Goal: Contribute content

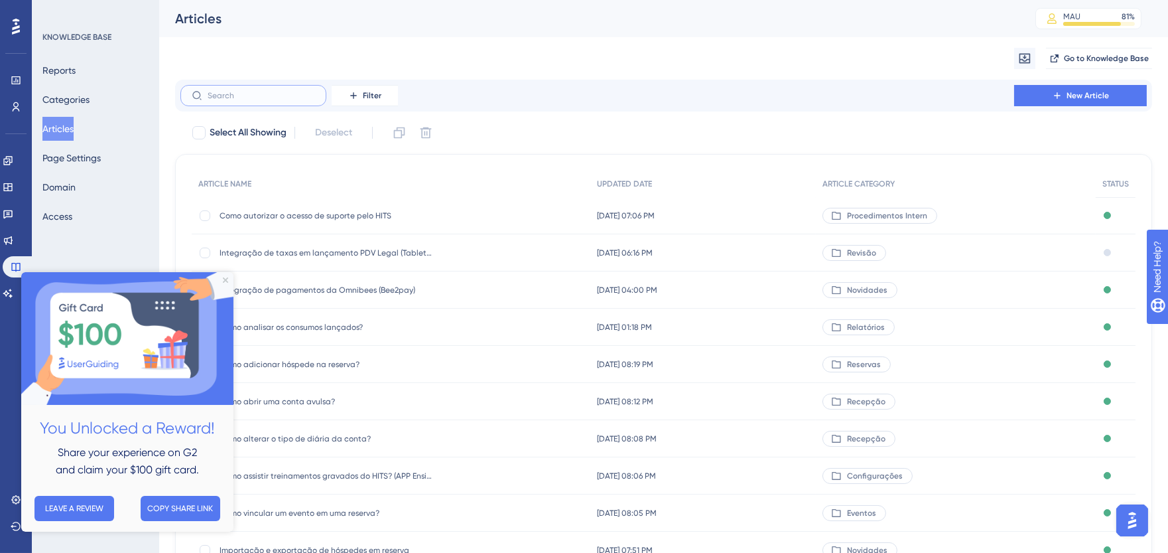
click at [231, 91] on input "text" at bounding box center [261, 95] width 107 height 9
paste input "Conferência Ocupação Mapa de Reservas"
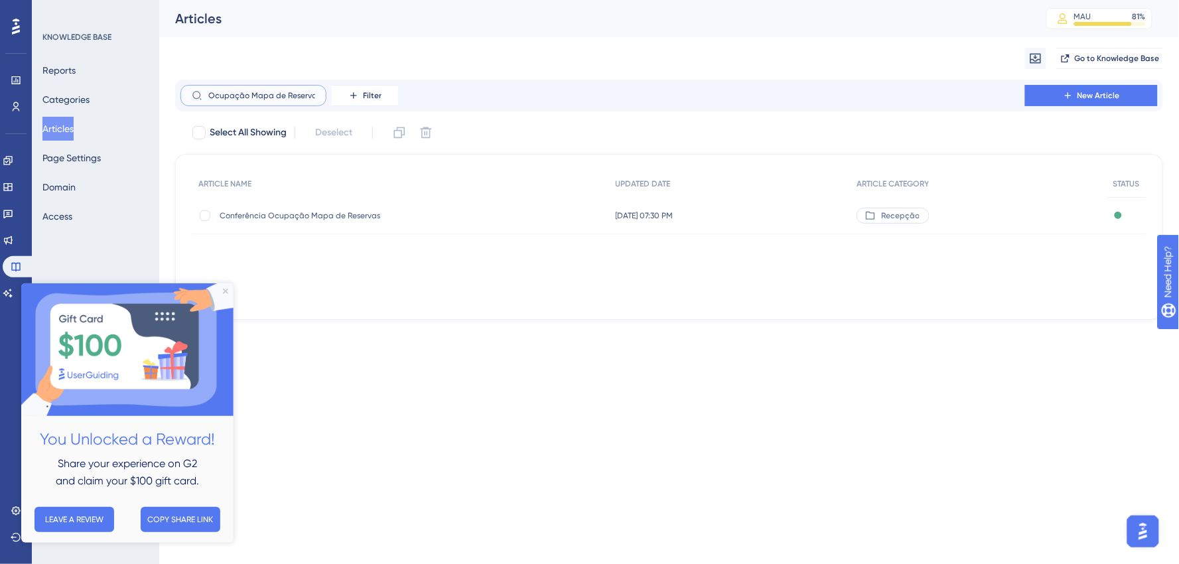
type input "Conferência Ocupação Mapa de Reservas"
click at [321, 214] on span "Conferência Ocupação Mapa de Reservas" at bounding box center [326, 215] width 212 height 11
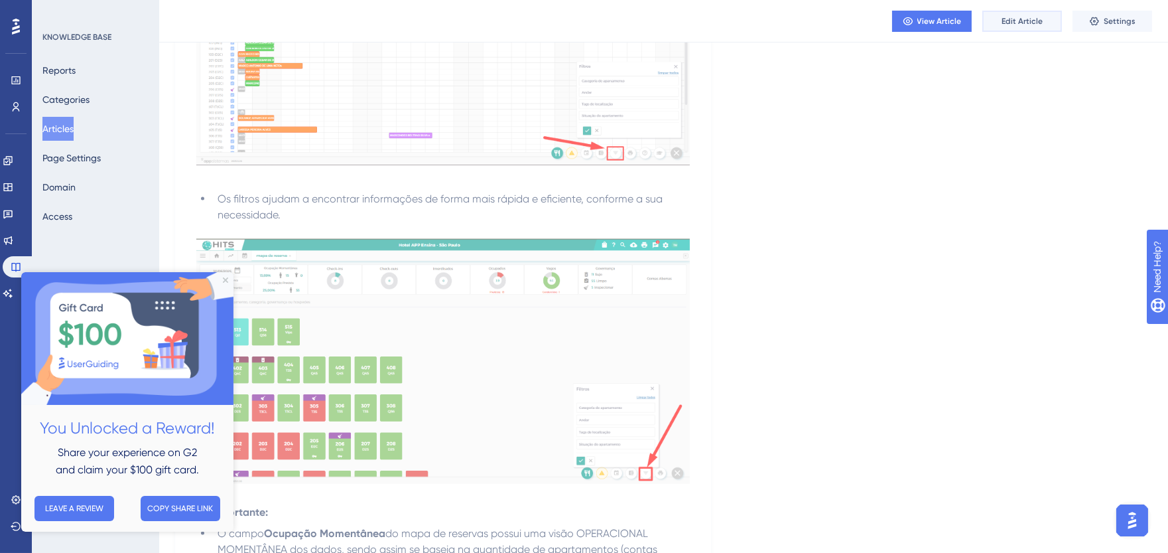
click at [1016, 23] on span "Edit Article" at bounding box center [1022, 21] width 41 height 11
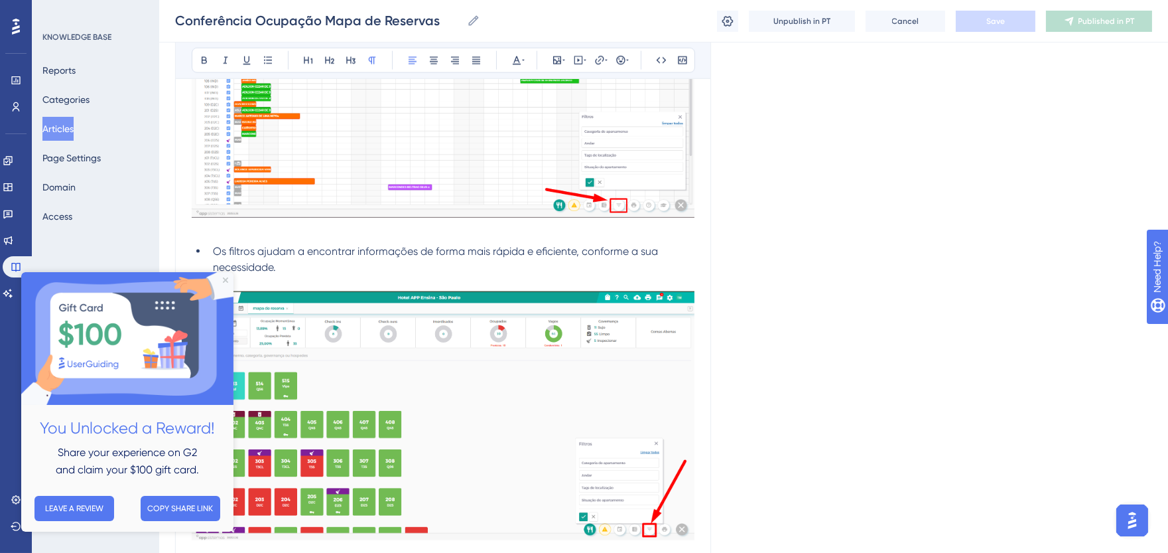
scroll to position [1897, 0]
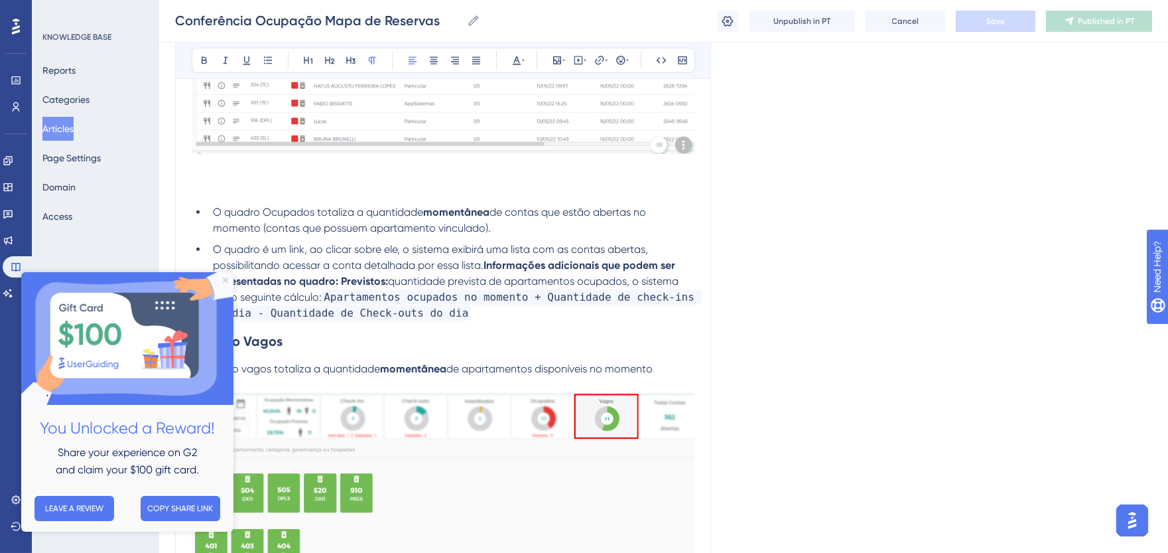
click at [226, 281] on icon "Close Preview" at bounding box center [225, 279] width 5 height 5
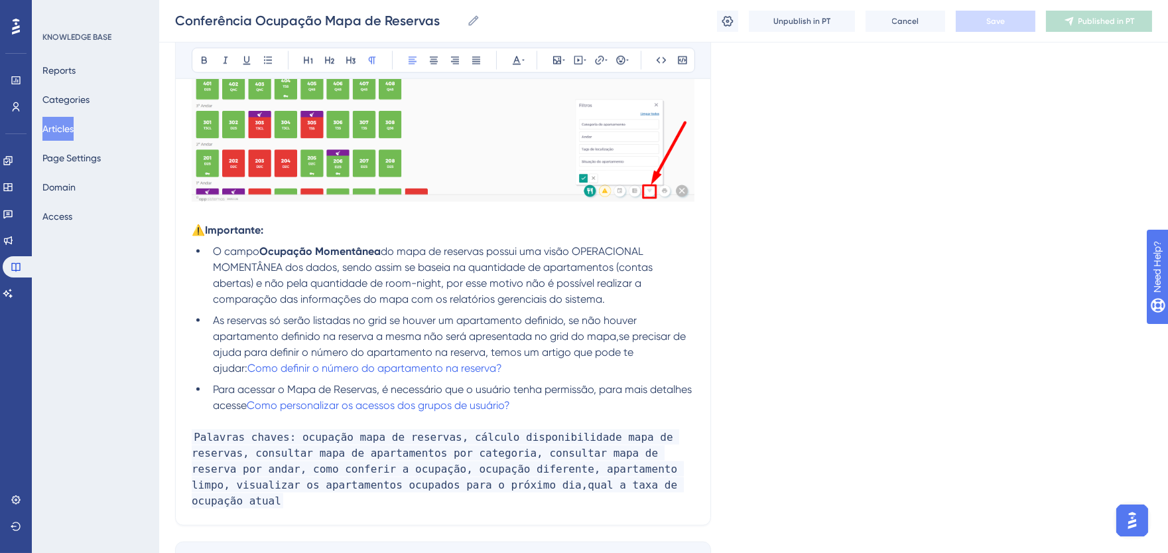
scroll to position [4238, 0]
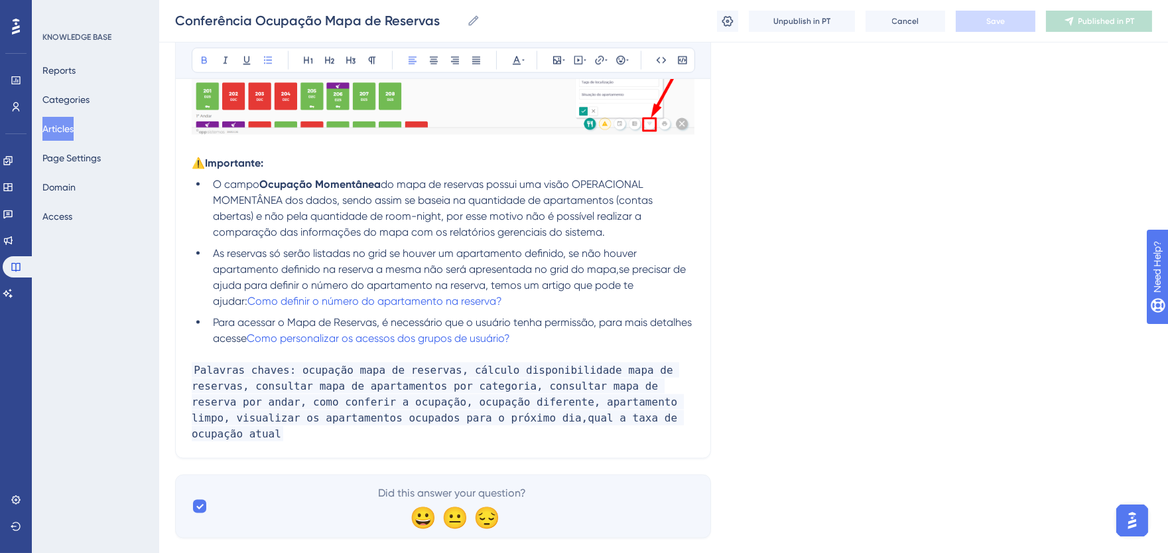
drag, startPoint x: 381, startPoint y: 170, endPoint x: 405, endPoint y: 210, distance: 46.4
click at [381, 178] on strong "Ocupação Momentânea" at bounding box center [319, 184] width 121 height 13
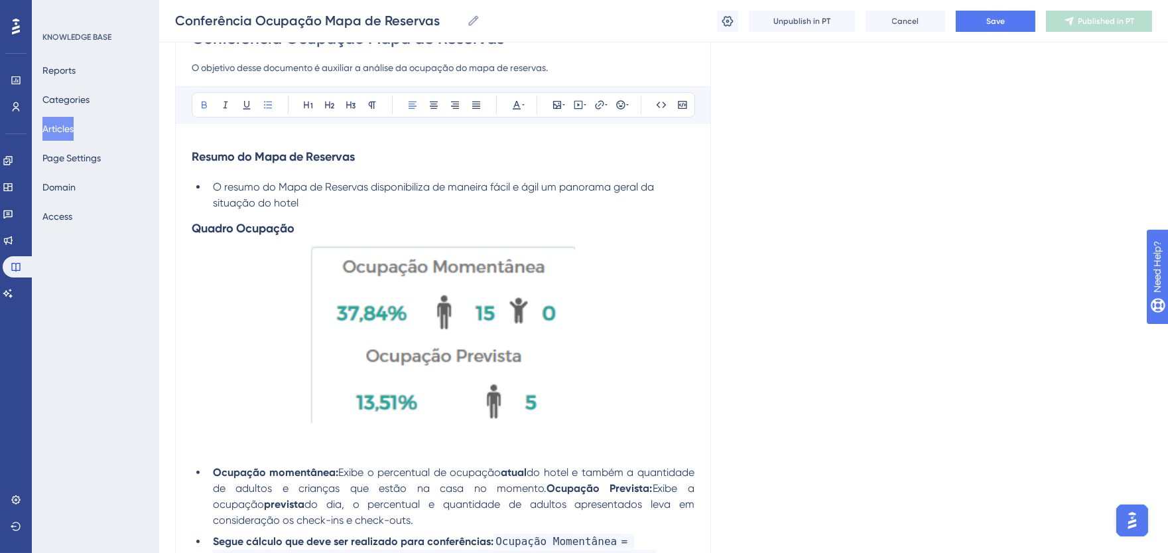
scroll to position [147, 0]
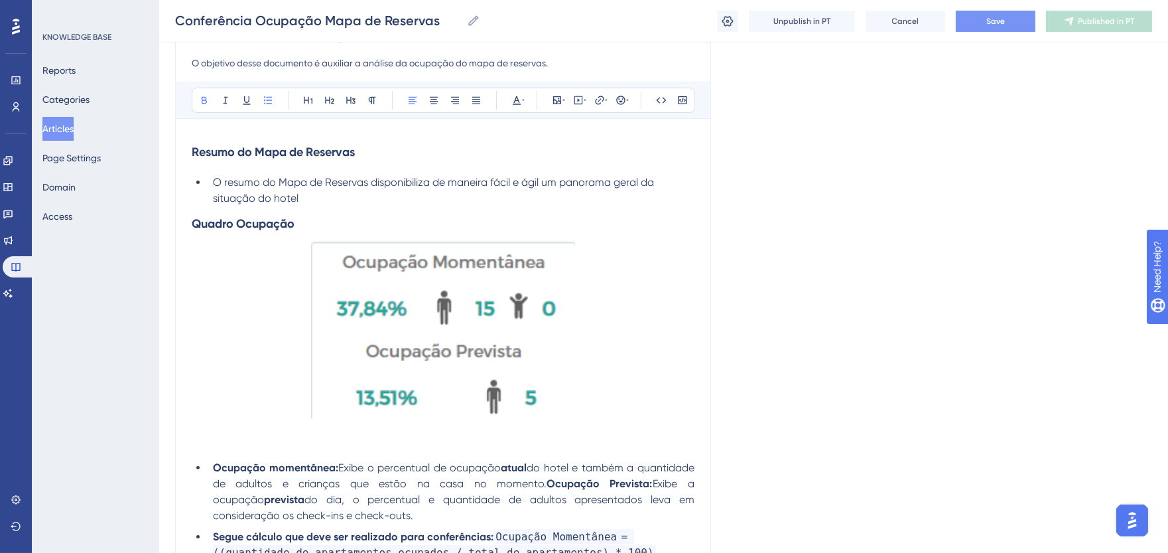
click at [1018, 21] on button "Save" at bounding box center [996, 21] width 80 height 21
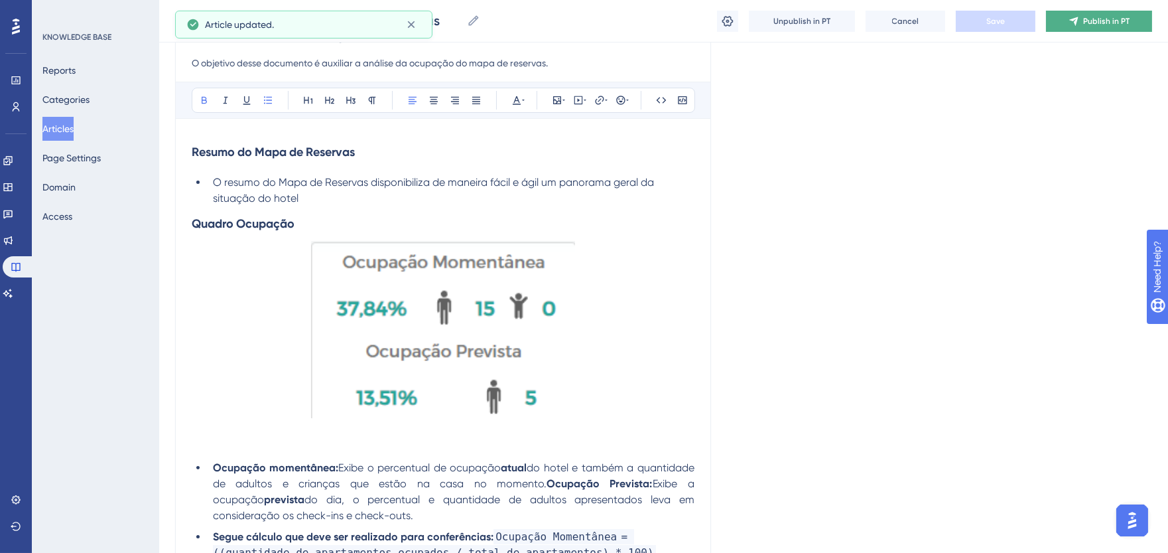
click at [1099, 25] on button "Publish in PT" at bounding box center [1099, 21] width 106 height 21
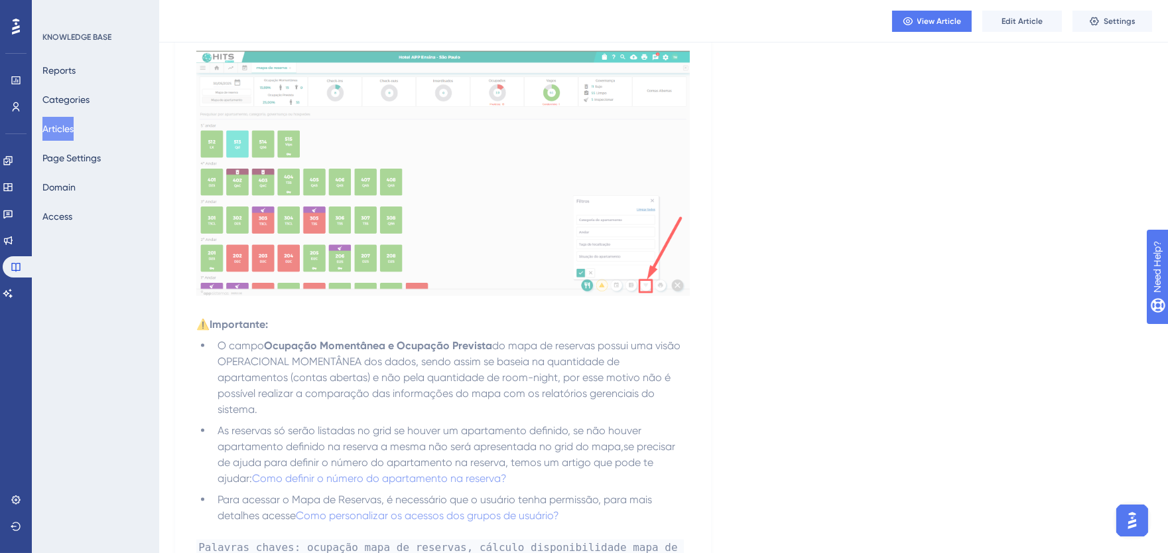
scroll to position [4183, 0]
